Goal: Check status: Check status

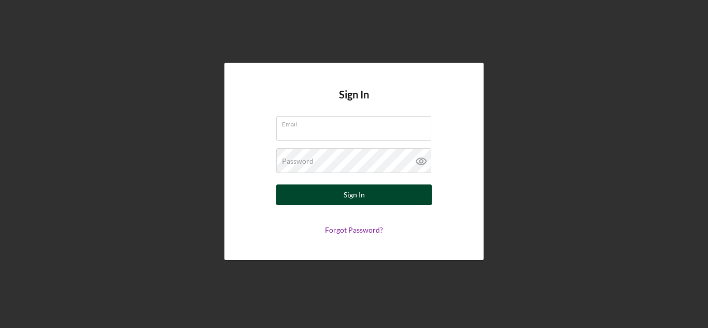
type input "[EMAIL_ADDRESS][DOMAIN_NAME]"
click at [330, 203] on button "Sign In" at bounding box center [354, 195] width 156 height 21
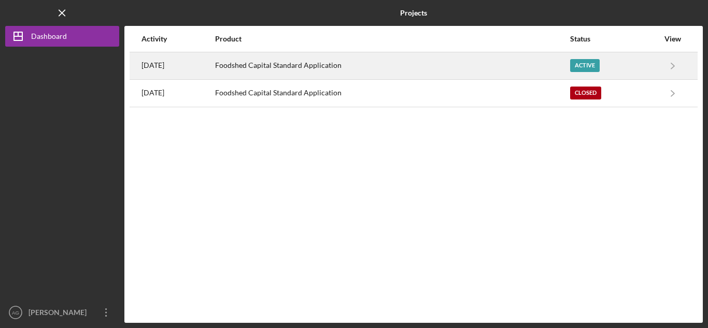
click at [405, 67] on div "Foodshed Capital Standard Application" at bounding box center [392, 66] width 354 height 26
